Goal: Use online tool/utility

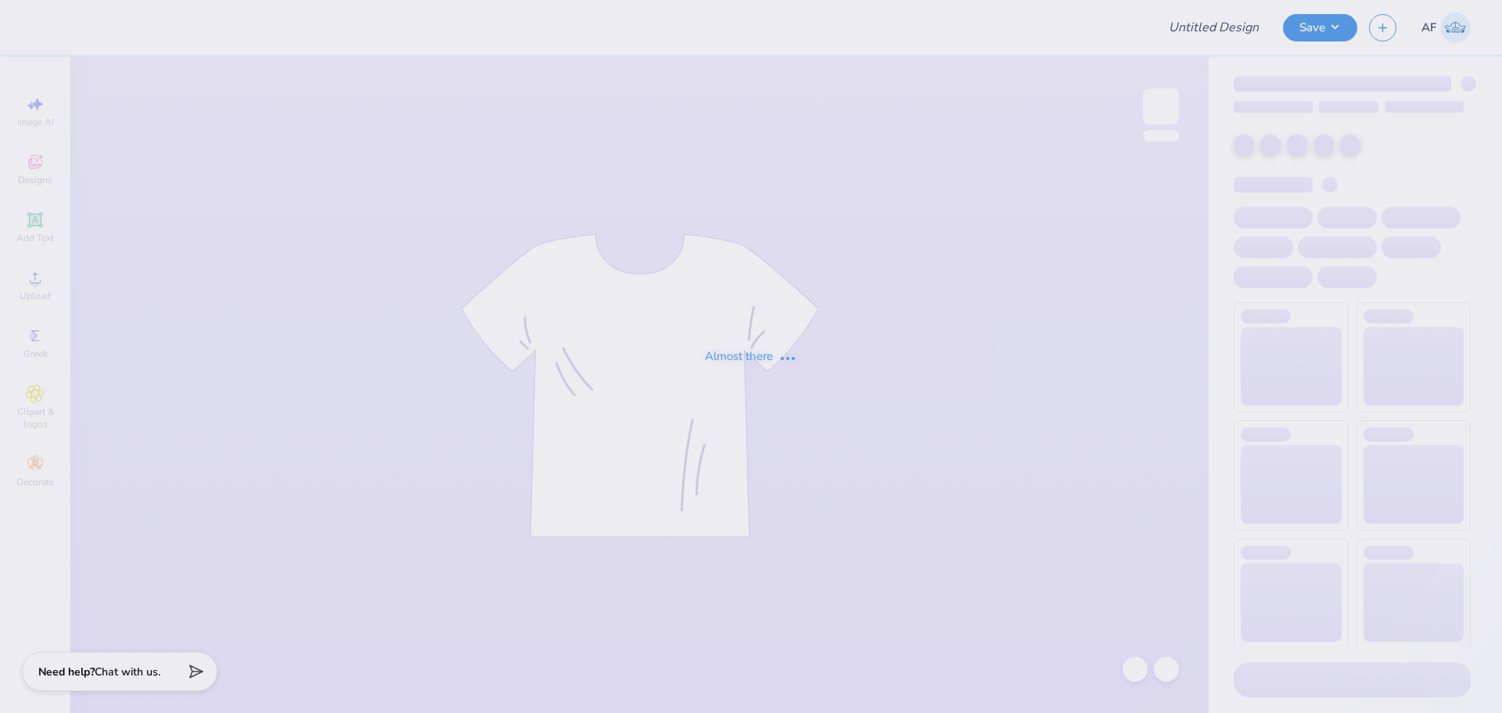
type input "APhi Parent's Weekend Merch!"
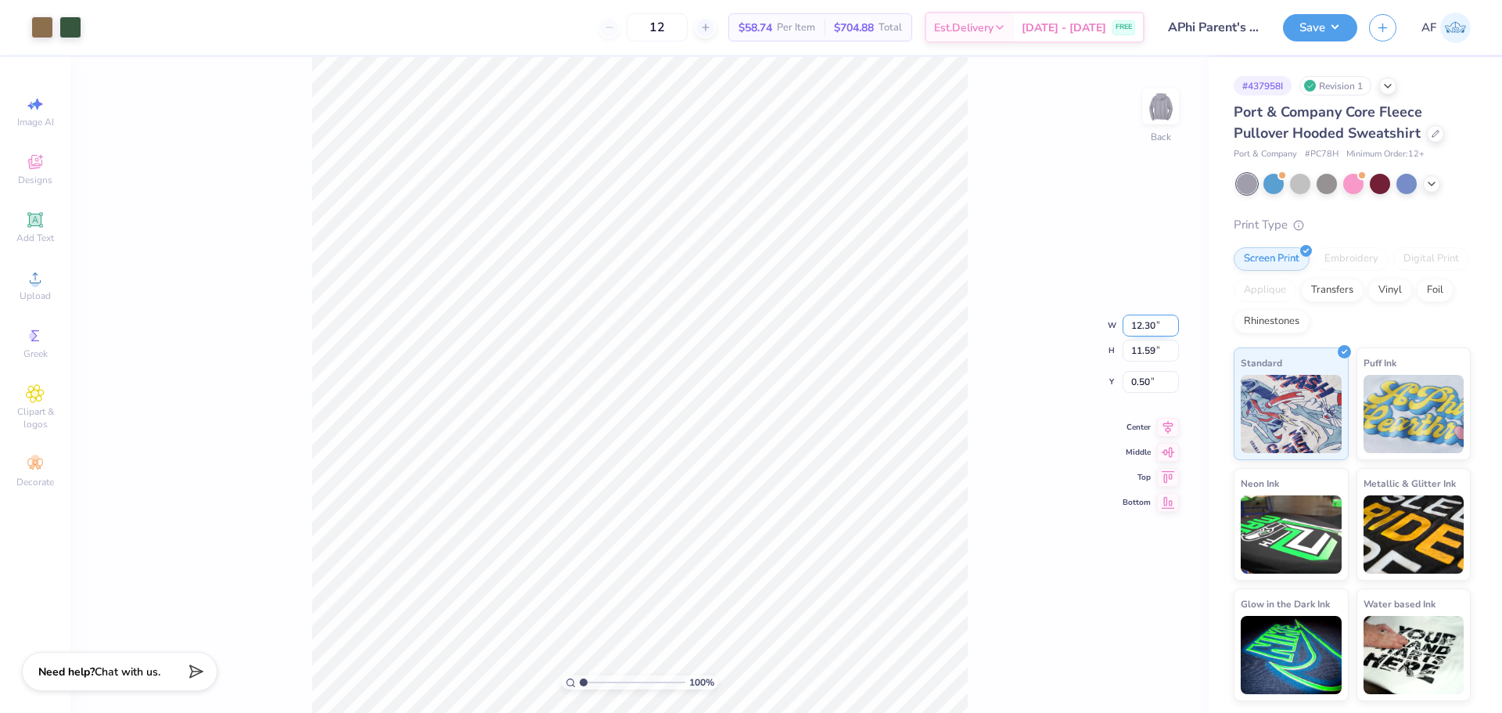
click at [1139, 323] on input "12.30" at bounding box center [1150, 325] width 56 height 22
type input "10.00"
type input "9.43"
type input "1.58"
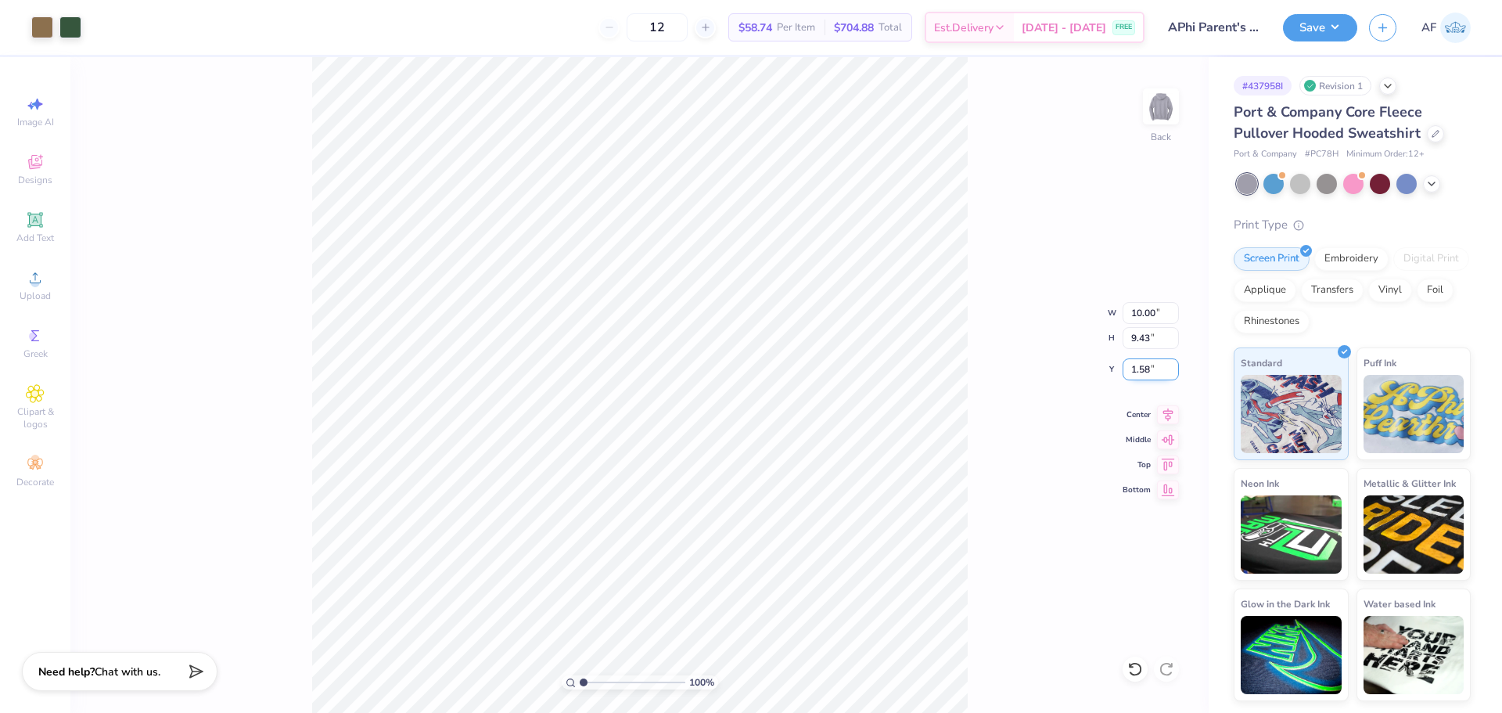
click at [1138, 367] on input "1.58" at bounding box center [1150, 369] width 56 height 22
type input "3.00"
click at [1165, 414] on icon at bounding box center [1168, 412] width 22 height 19
click at [1158, 120] on img at bounding box center [1161, 106] width 63 height 63
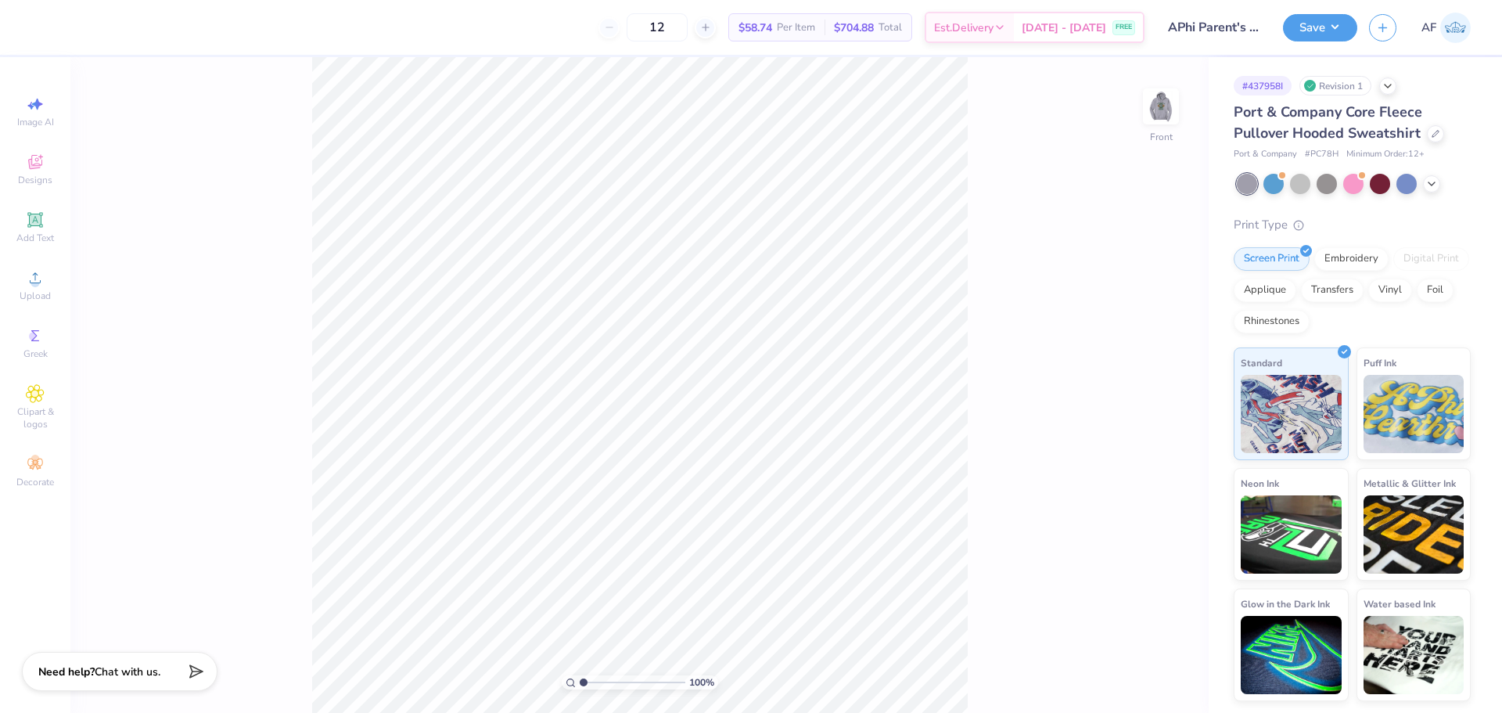
click at [1140, 257] on div "100 % Front" at bounding box center [639, 385] width 1138 height 656
